Goal: Task Accomplishment & Management: Use online tool/utility

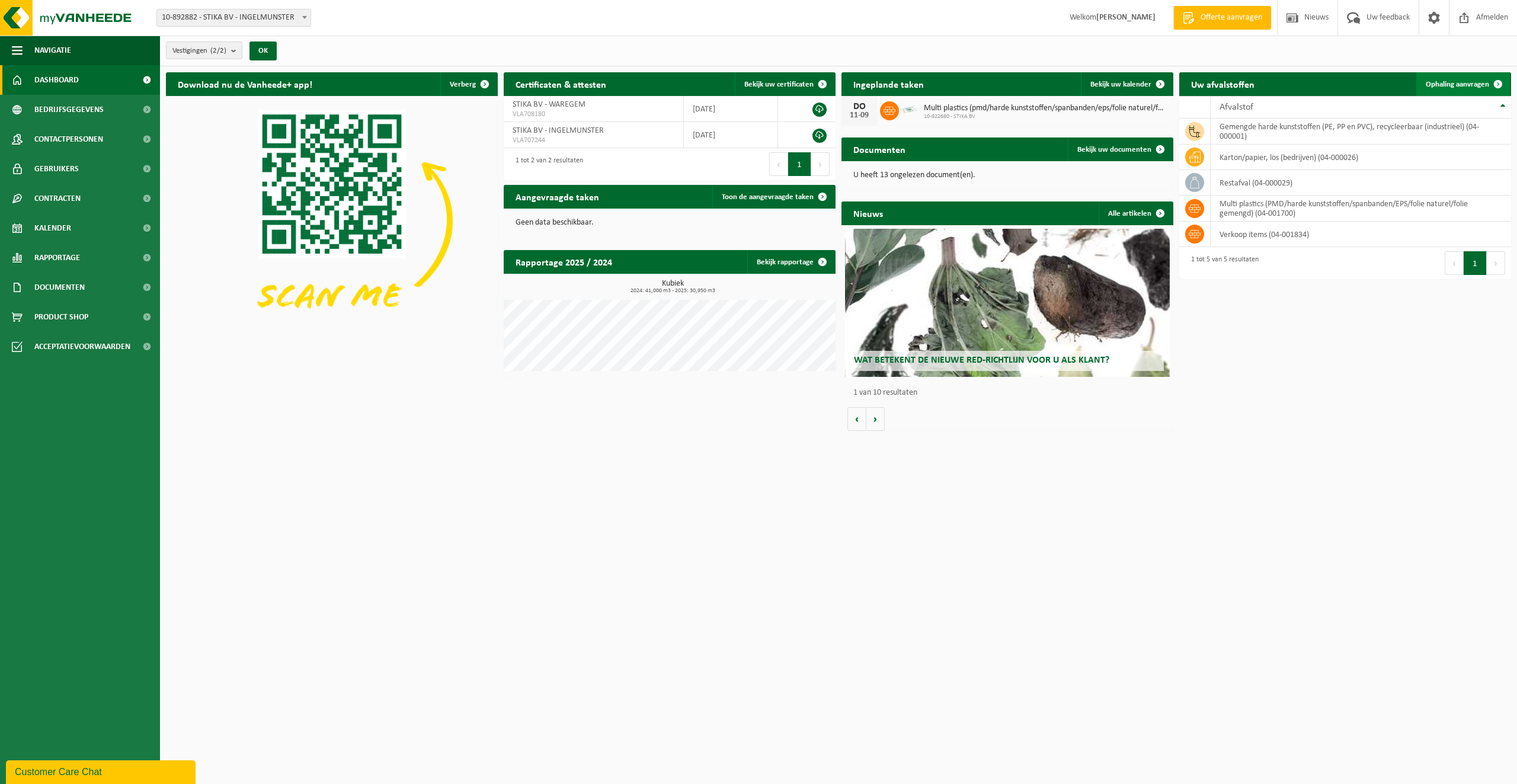
click at [1438, 84] on span "Ophaling aanvragen" at bounding box center [1458, 84] width 64 height 8
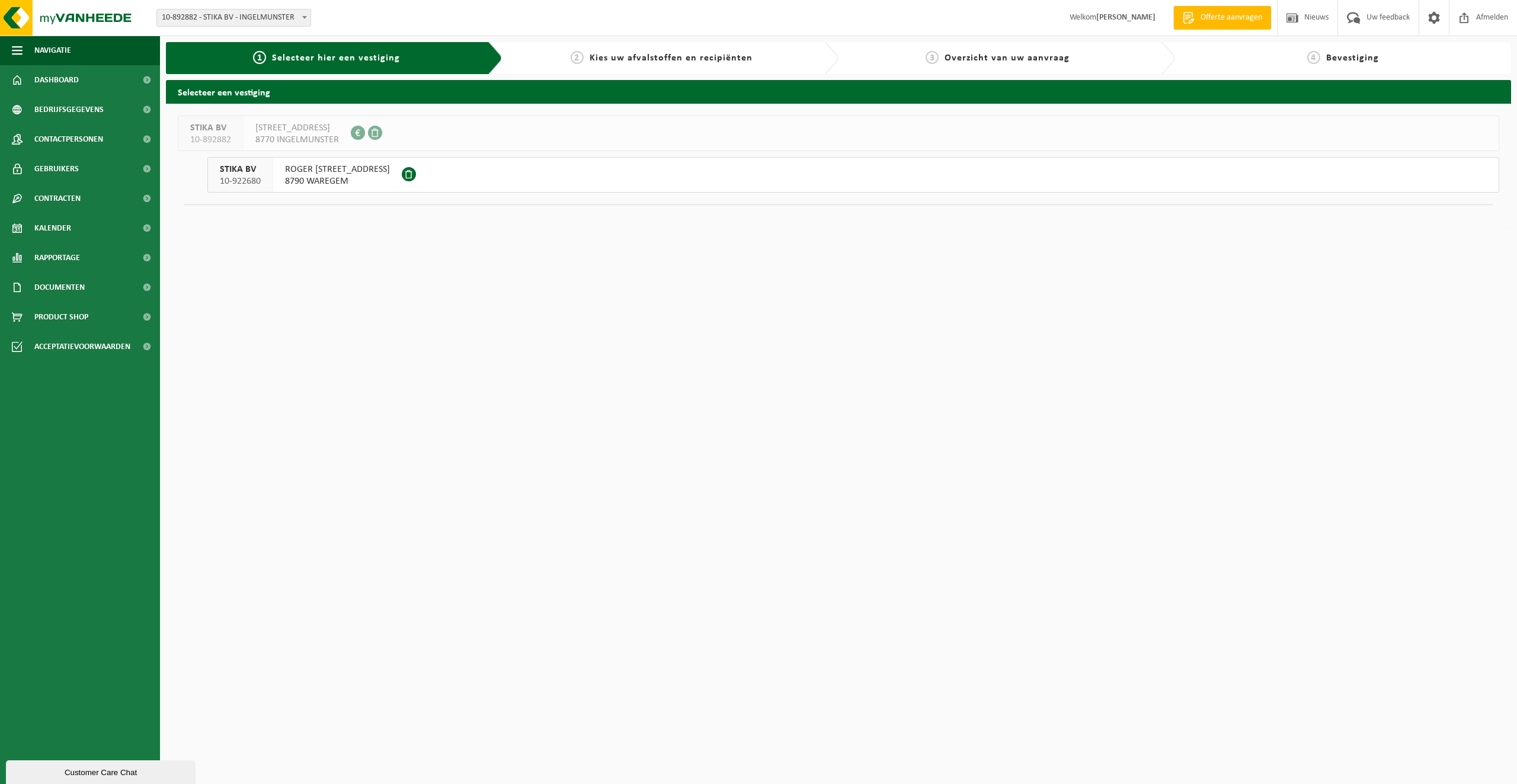
click at [712, 177] on button "STIKA BV 10-922680 ROGER VANSTEENBRUGGESTRAAT 88 8790 WAREGEM" at bounding box center [853, 174] width 1291 height 35
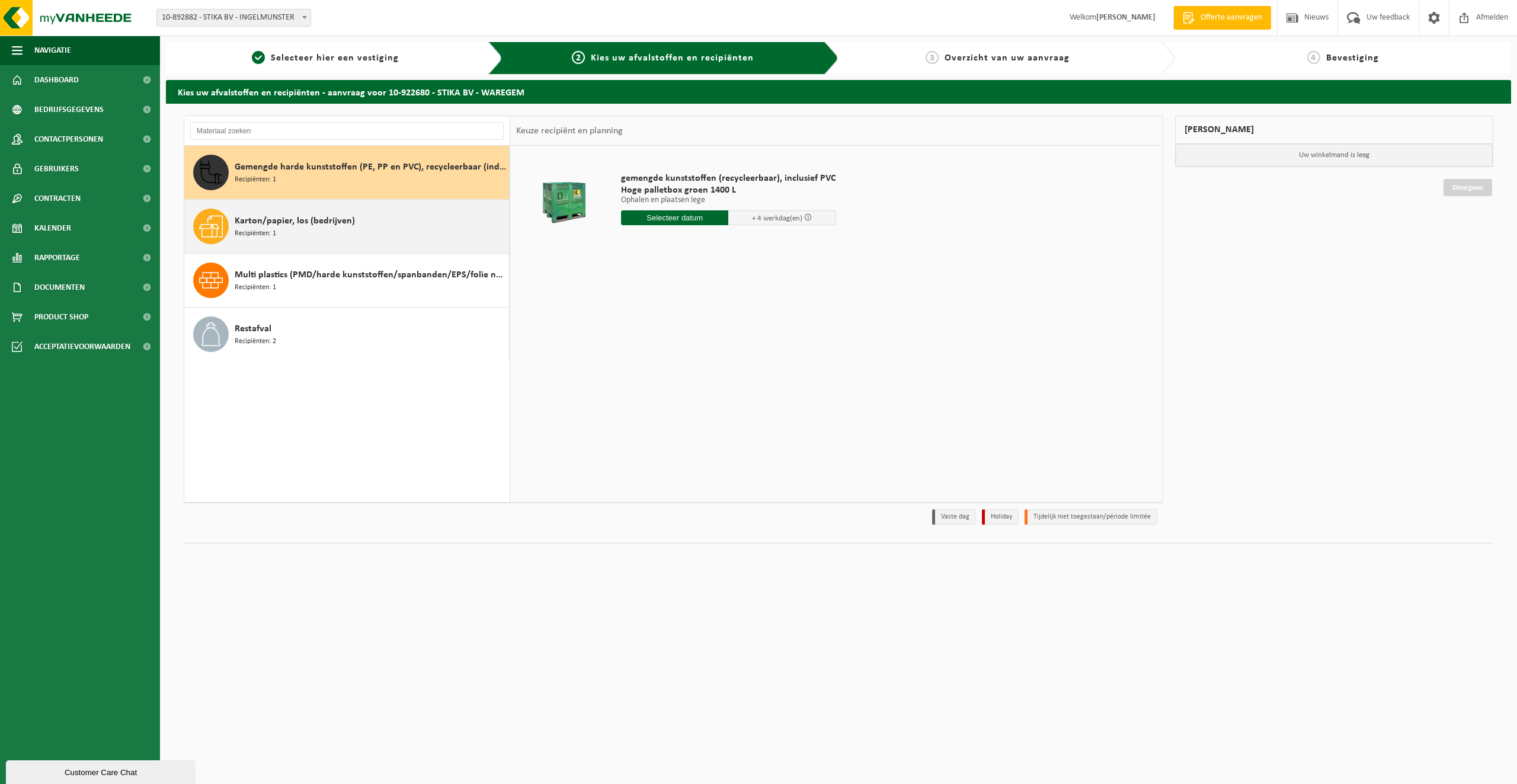
click at [351, 237] on div "Karton/papier, los (bedrijven) Recipiënten: 1" at bounding box center [370, 225] width 271 height 35
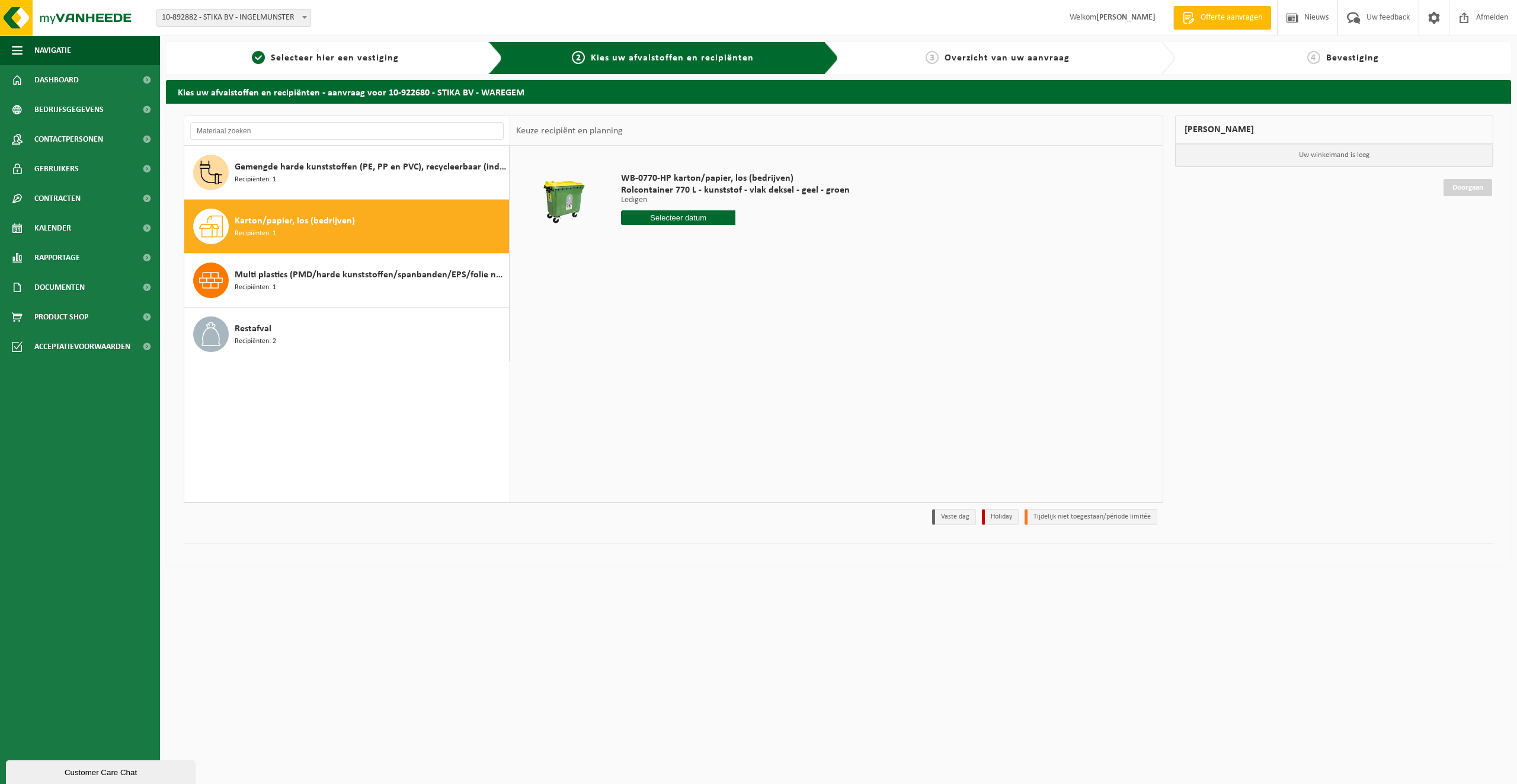
click at [683, 220] on input "text" at bounding box center [678, 217] width 115 height 15
click at [647, 326] on div "16" at bounding box center [653, 323] width 21 height 19
type input "Van 2025-09-16"
click at [657, 266] on button "In winkelmand" at bounding box center [655, 262] width 65 height 19
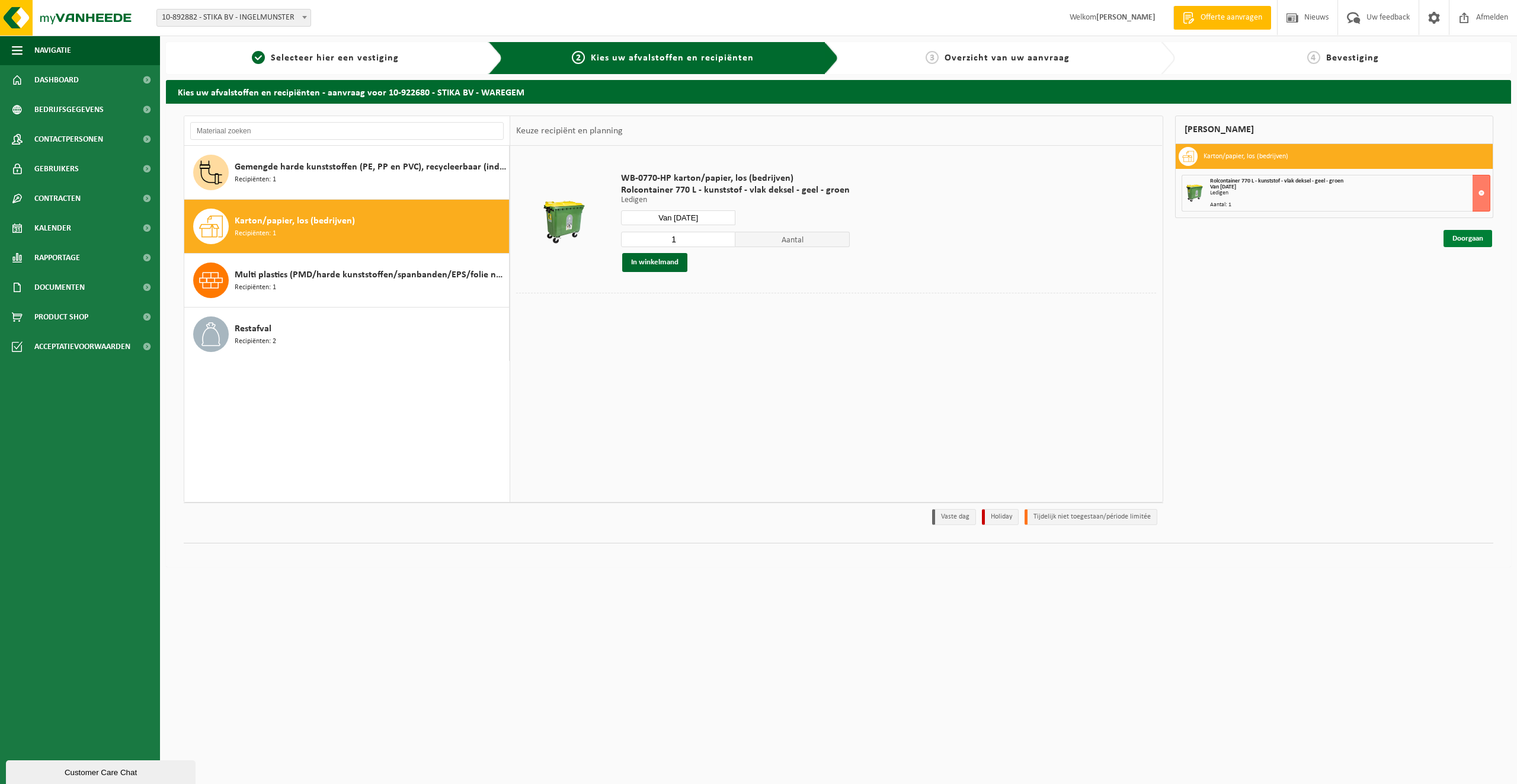
click at [1464, 238] on link "Doorgaan" at bounding box center [1468, 238] width 48 height 17
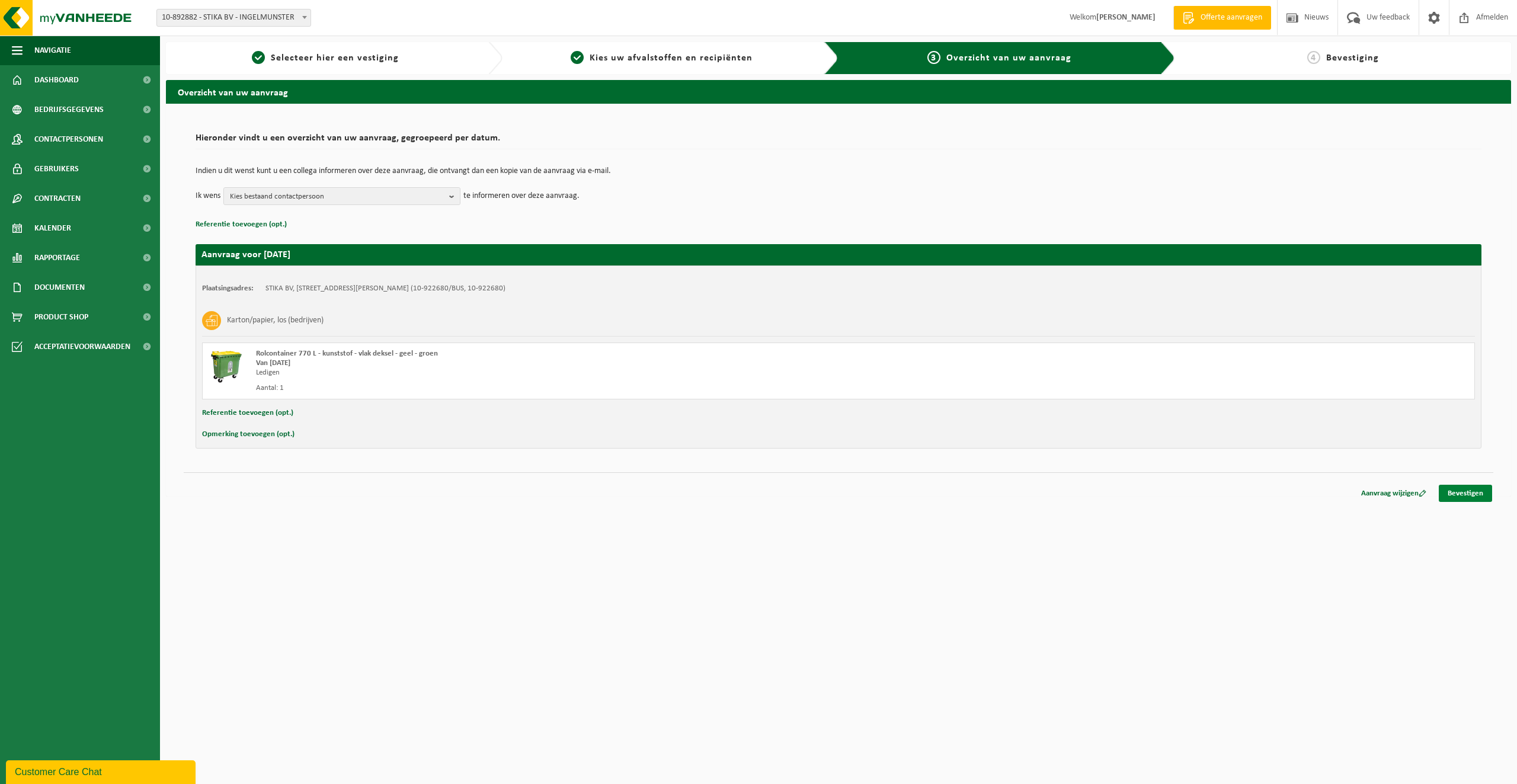
click at [1471, 492] on link "Bevestigen" at bounding box center [1465, 493] width 53 height 17
